Goal: Find contact information: Find contact information

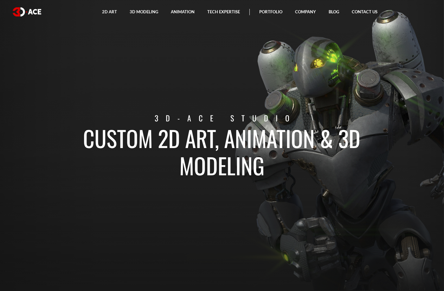
click at [110, 143] on h1 "Custom 2D art, animation & 3D modeling" at bounding box center [221, 151] width 351 height 55
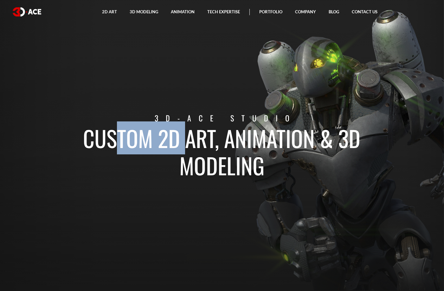
click at [110, 143] on h1 "Custom 2D art, animation & 3D modeling" at bounding box center [221, 151] width 351 height 55
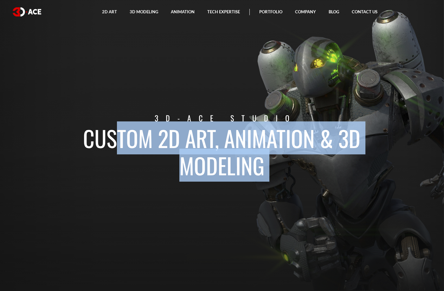
click at [110, 143] on h1 "Custom 2D art, animation & 3D modeling" at bounding box center [221, 151] width 351 height 55
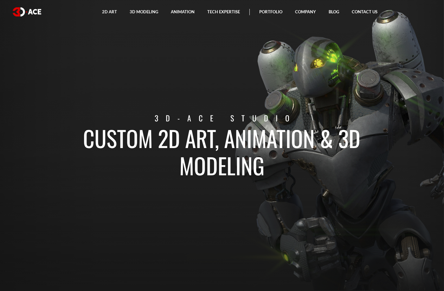
click at [115, 108] on section "Custom 2D art, animation & 3D modeling 3D-Ace studio" at bounding box center [222, 145] width 444 height 291
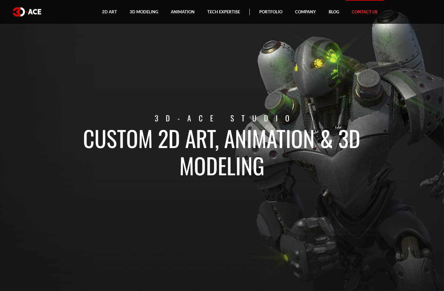
click at [360, 6] on link "Contact Us" at bounding box center [364, 12] width 38 height 24
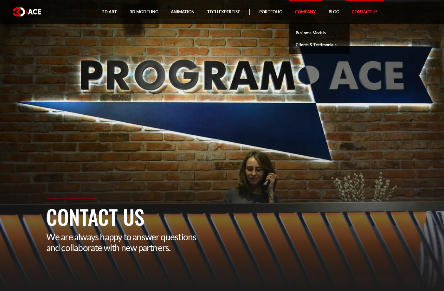
drag, startPoint x: 262, startPoint y: 120, endPoint x: 305, endPoint y: 17, distance: 111.4
click at [303, 11] on link "Company" at bounding box center [306, 12] width 34 height 24
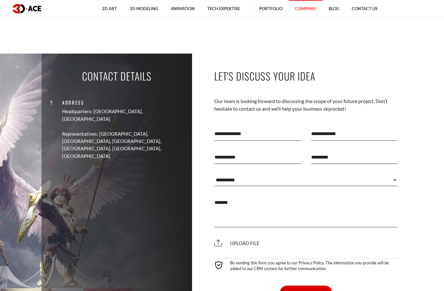
scroll to position [1618, 0]
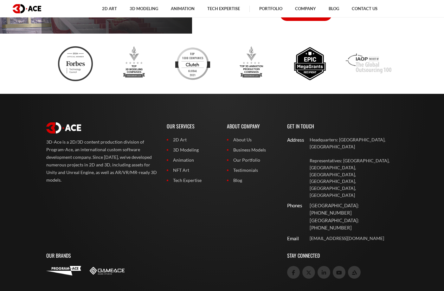
drag, startPoint x: 221, startPoint y: 200, endPoint x: 224, endPoint y: 292, distance: 92.6
click at [409, 195] on footer "3D-Ace is a 2D/3D content production division of Program-Ace, an international …" at bounding box center [222, 217] width 444 height 247
click at [320, 266] on link at bounding box center [324, 272] width 13 height 13
